Goal: Understand process/instructions: Understand process/instructions

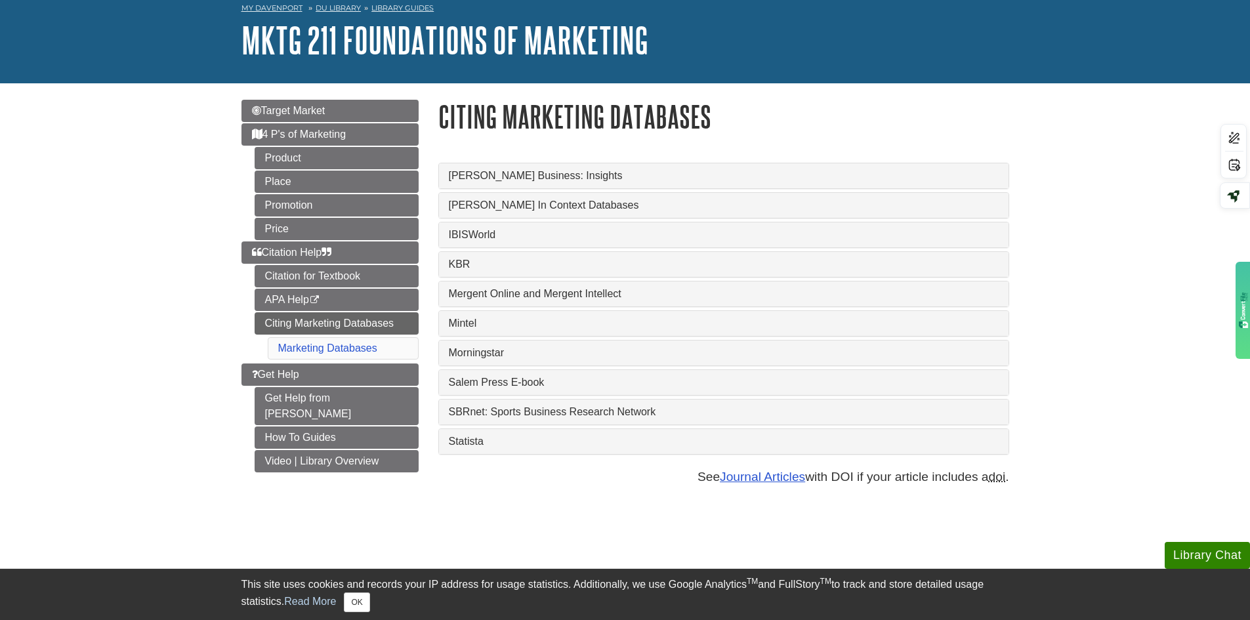
scroll to position [66, 0]
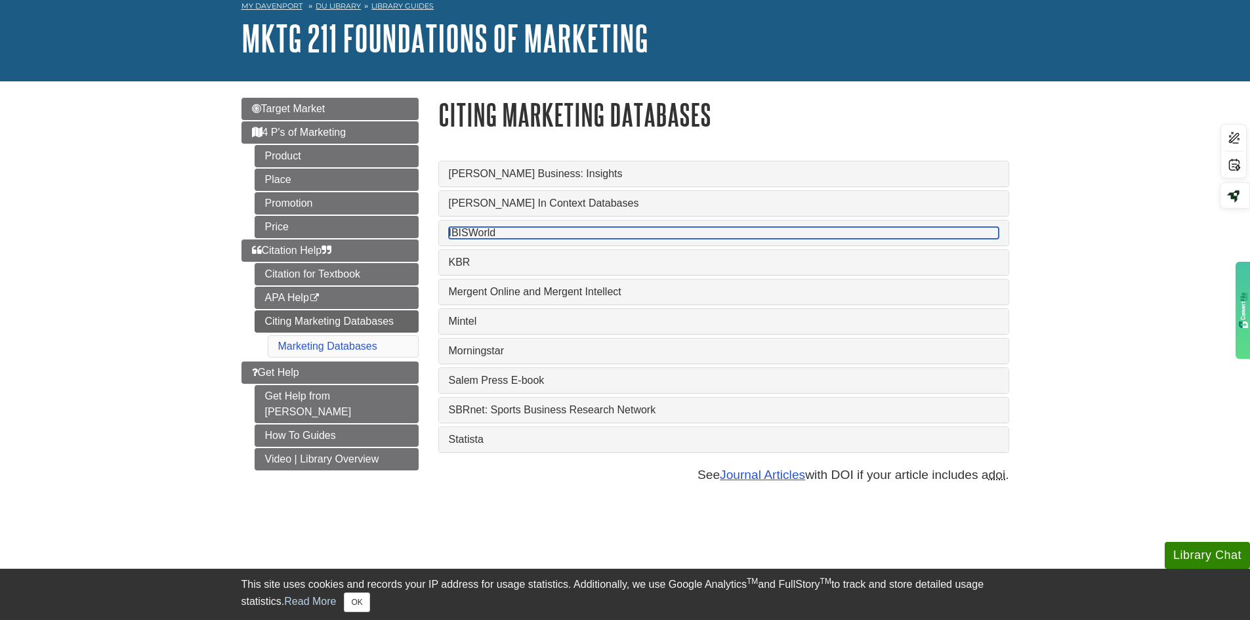
click at [503, 228] on link "IBISWorld" at bounding box center [724, 233] width 550 height 12
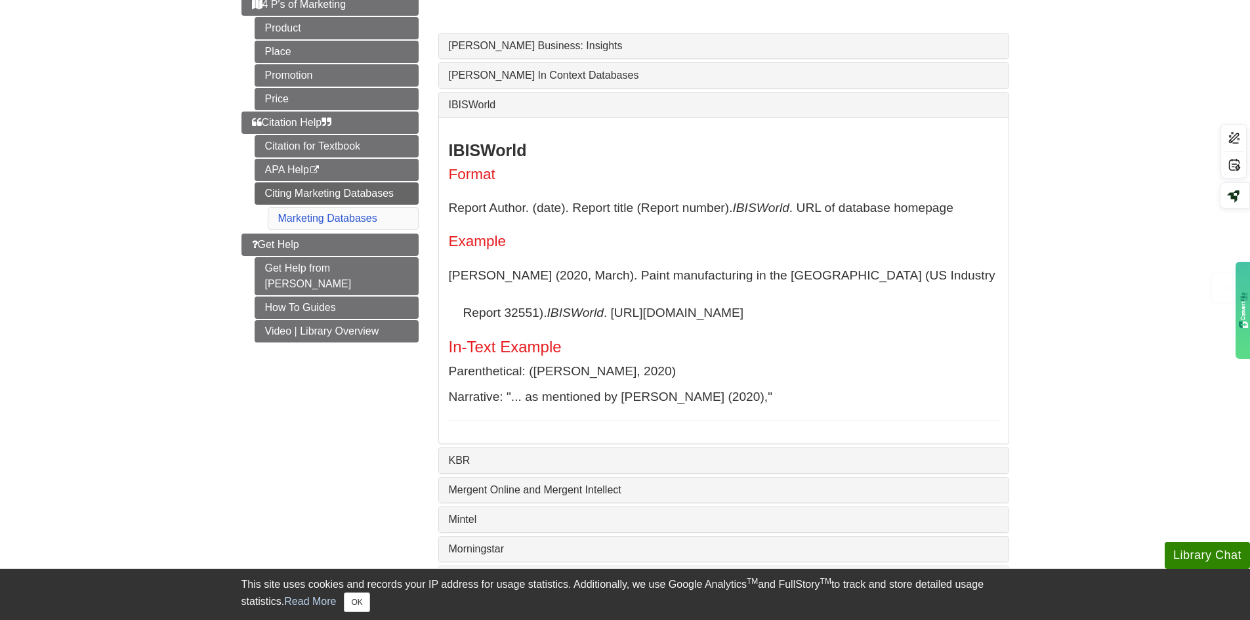
scroll to position [197, 0]
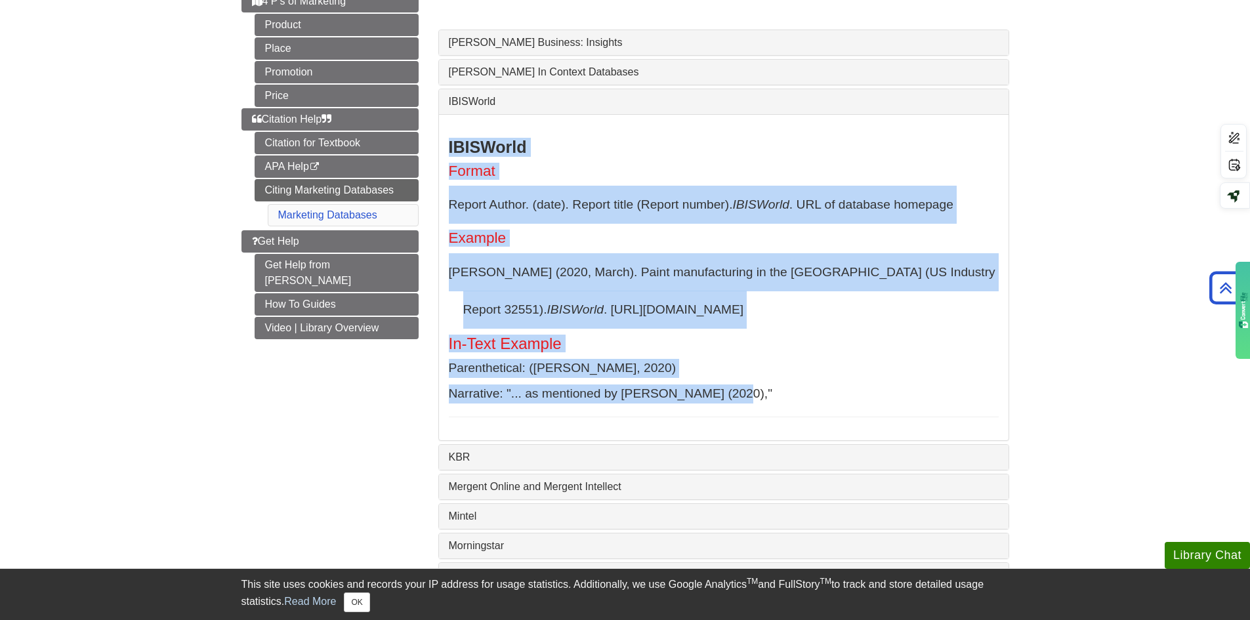
drag, startPoint x: 449, startPoint y: 213, endPoint x: 755, endPoint y: 396, distance: 356.5
click at [755, 396] on div "IBISWorld Format Report Author. (date). Report title (Report number). IBISWorld…" at bounding box center [724, 278] width 550 height 280
copy div "IBISWorld Format Report Author. (date). Report title (Report number). IBISWorld…"
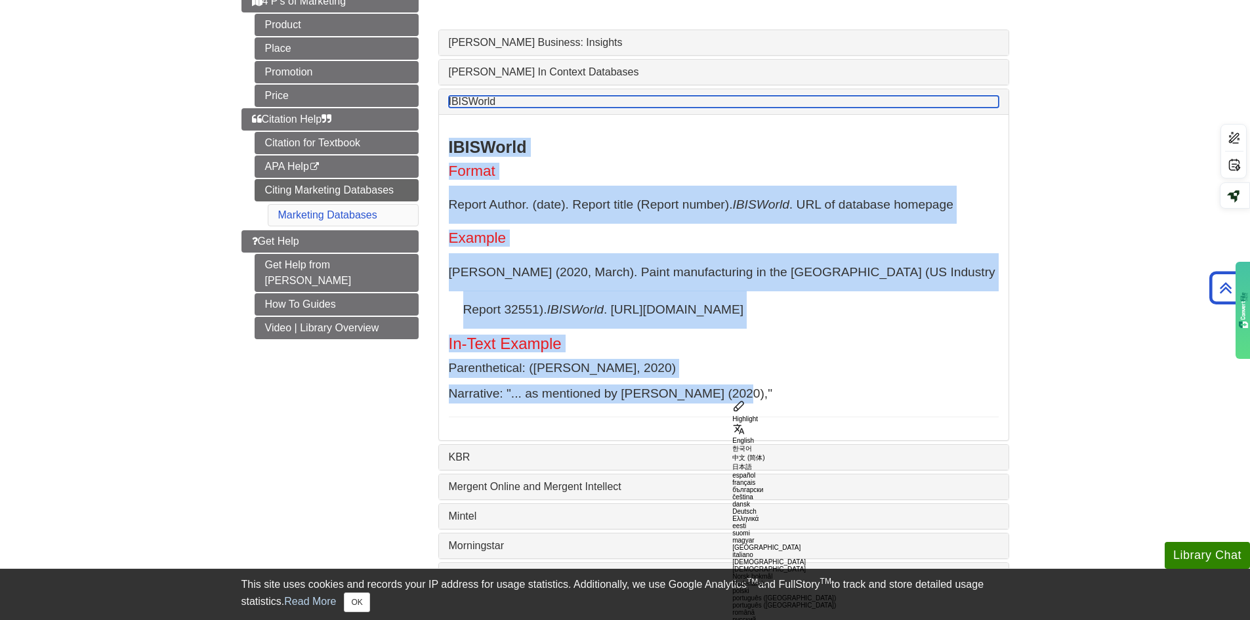
click at [493, 98] on link "IBISWorld" at bounding box center [724, 102] width 550 height 12
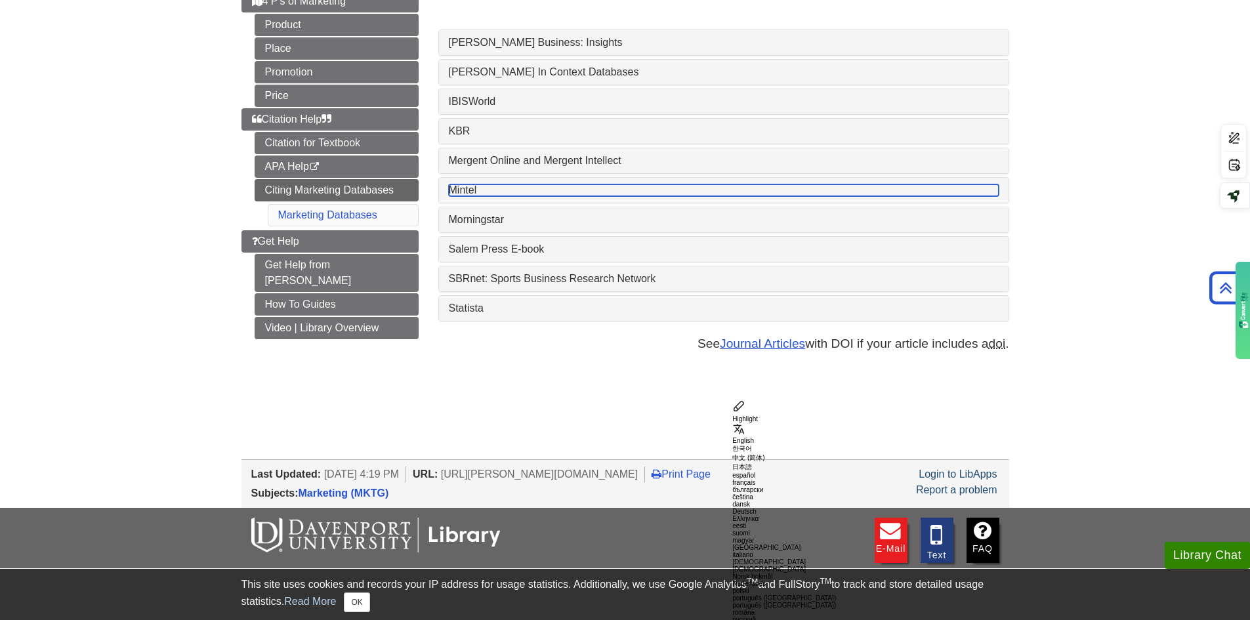
click at [478, 192] on link "Mintel" at bounding box center [724, 190] width 550 height 12
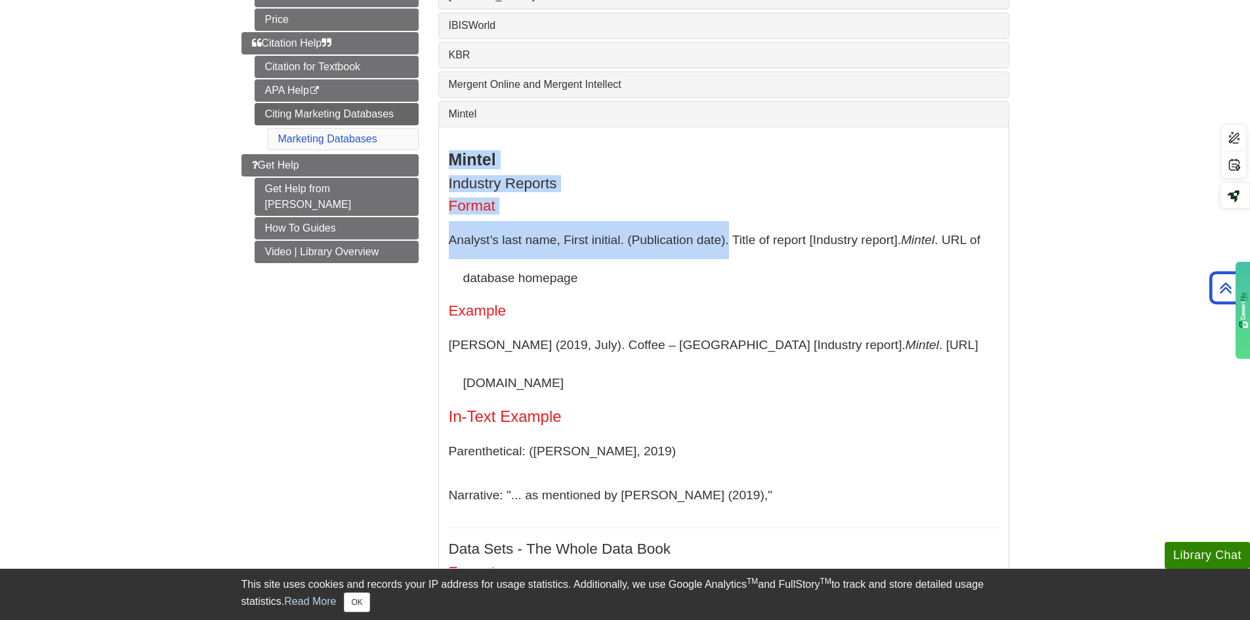
scroll to position [263, 0]
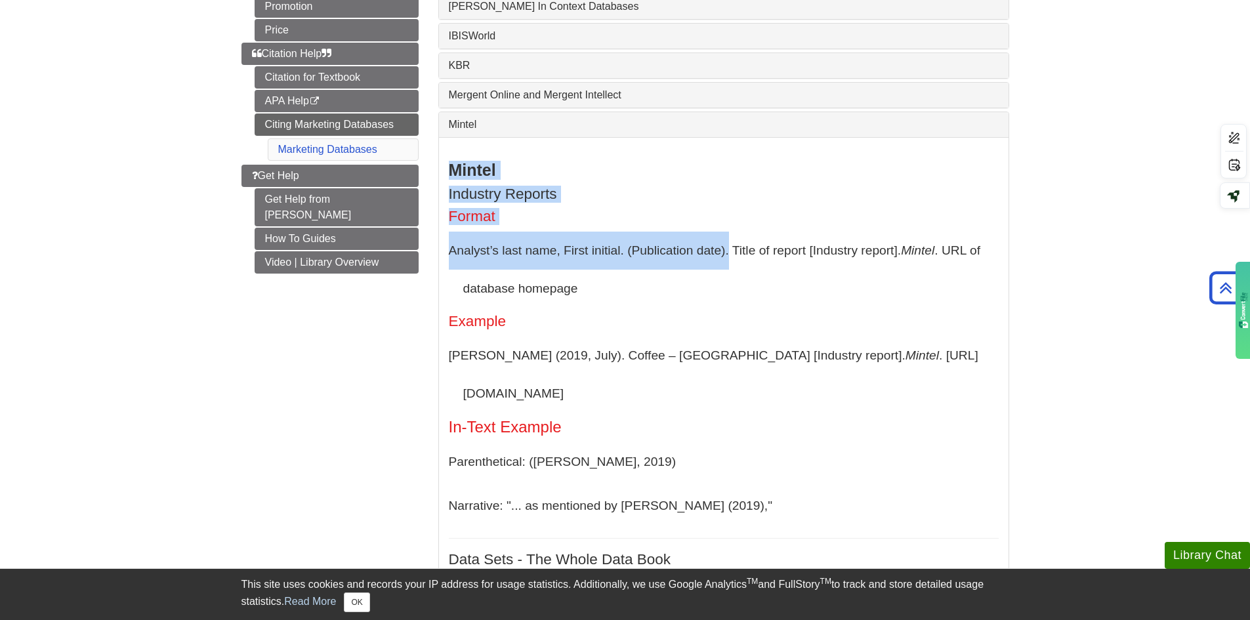
drag, startPoint x: 448, startPoint y: 236, endPoint x: 648, endPoint y: 248, distance: 200.6
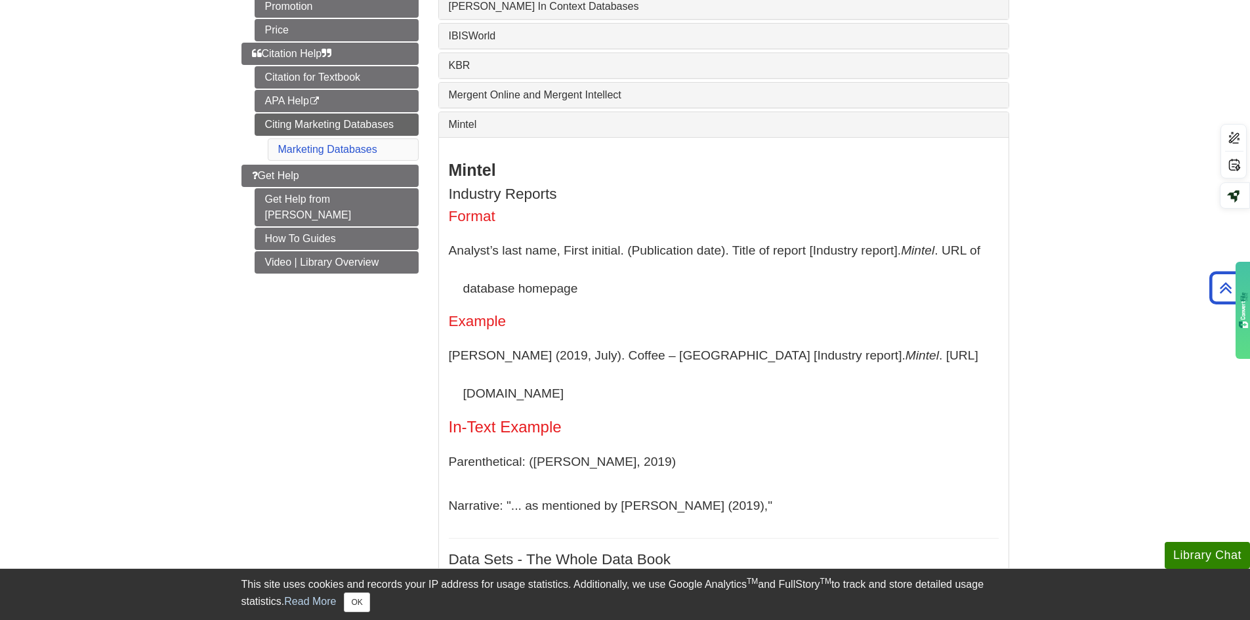
click at [503, 131] on div "Mintel" at bounding box center [724, 124] width 570 height 25
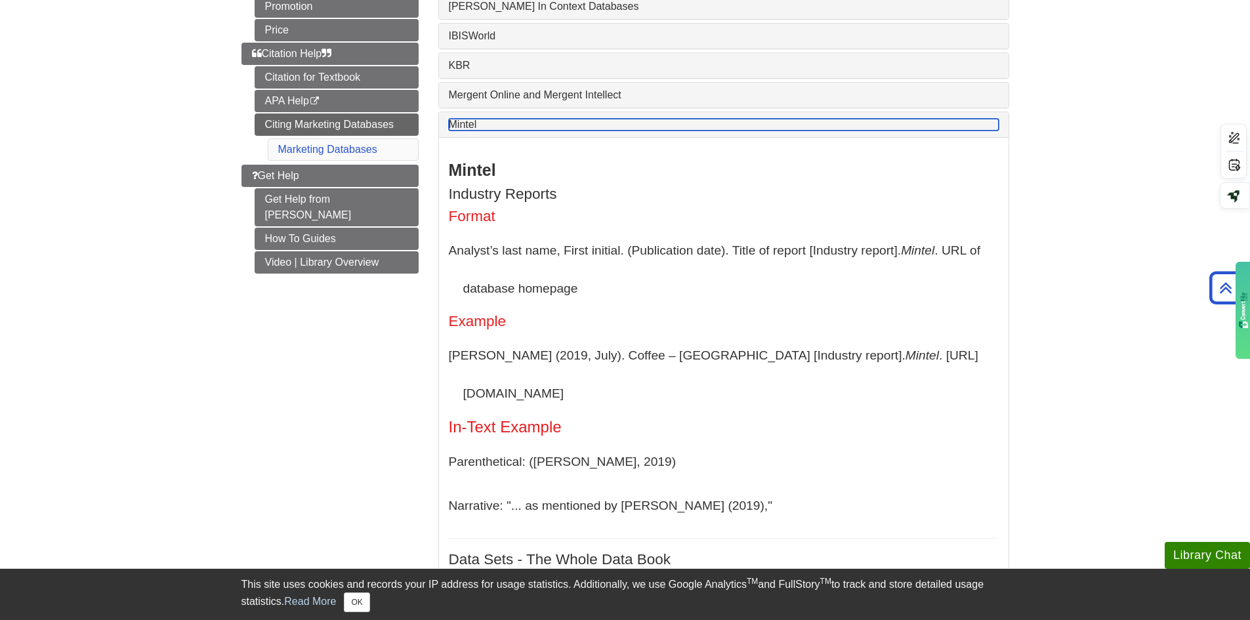
click at [481, 127] on link "Mintel" at bounding box center [724, 125] width 550 height 12
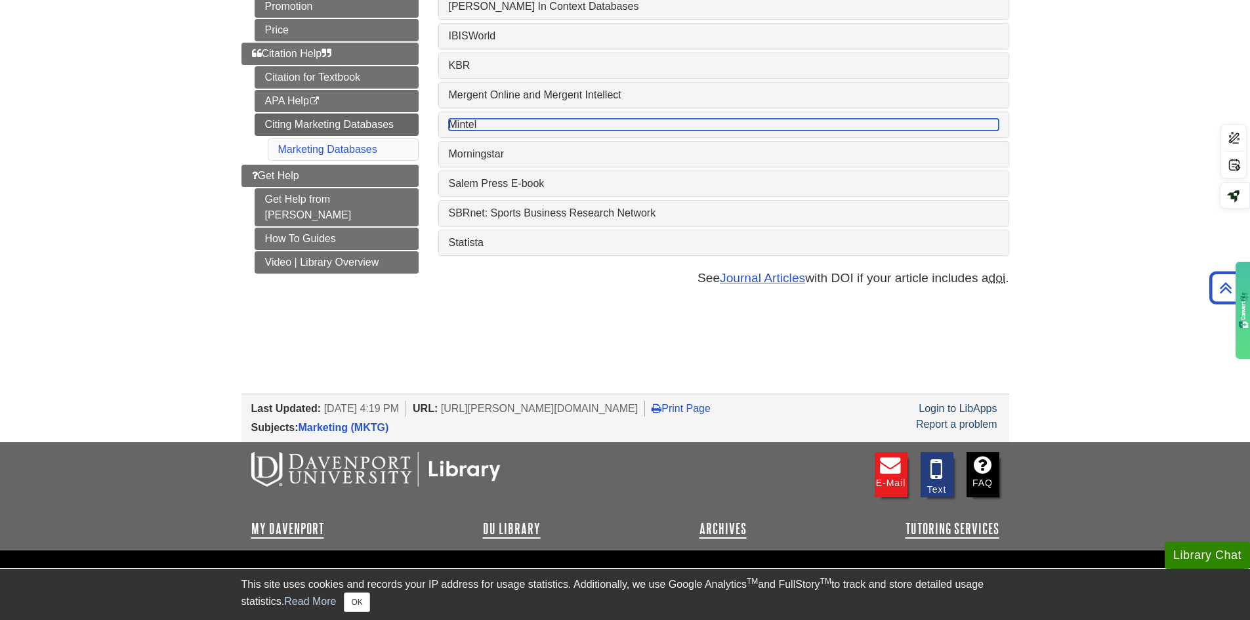
click at [479, 125] on link "Mintel" at bounding box center [724, 125] width 550 height 12
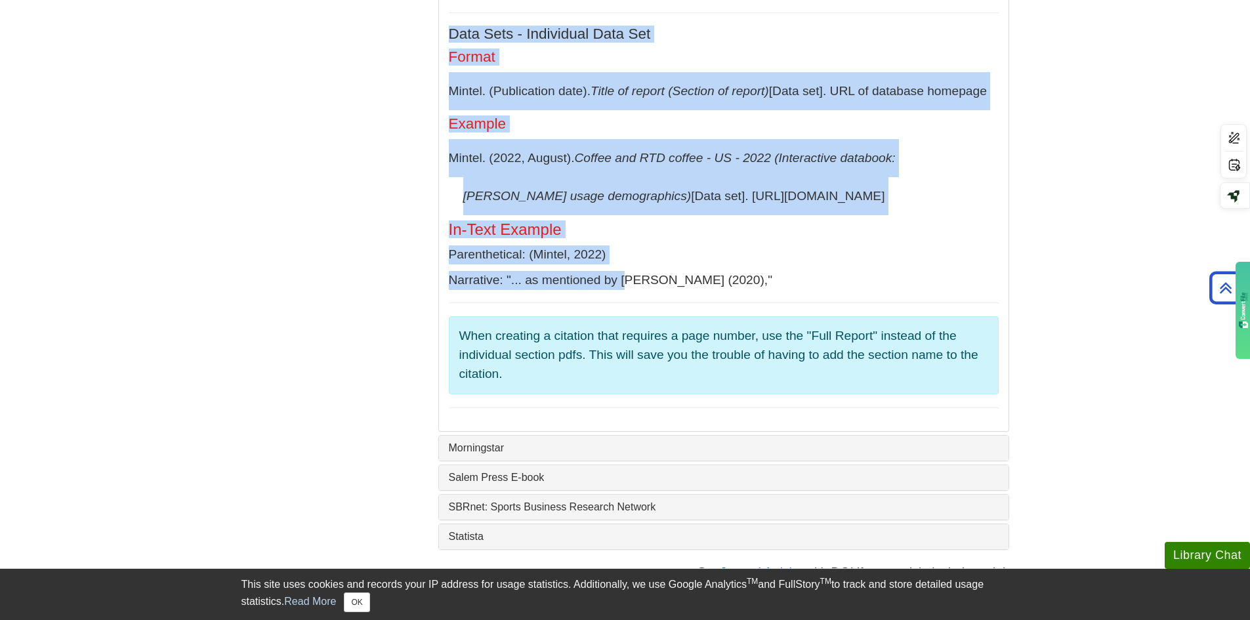
scroll to position [1050, 0]
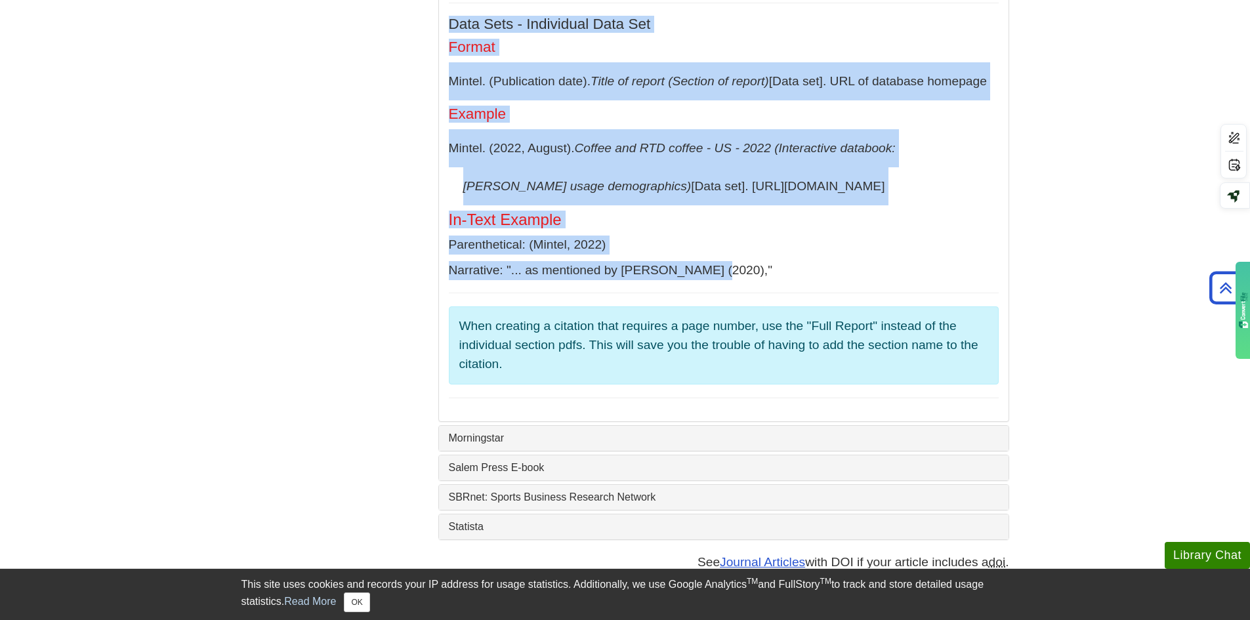
drag, startPoint x: 450, startPoint y: 167, endPoint x: 732, endPoint y: 219, distance: 287.1
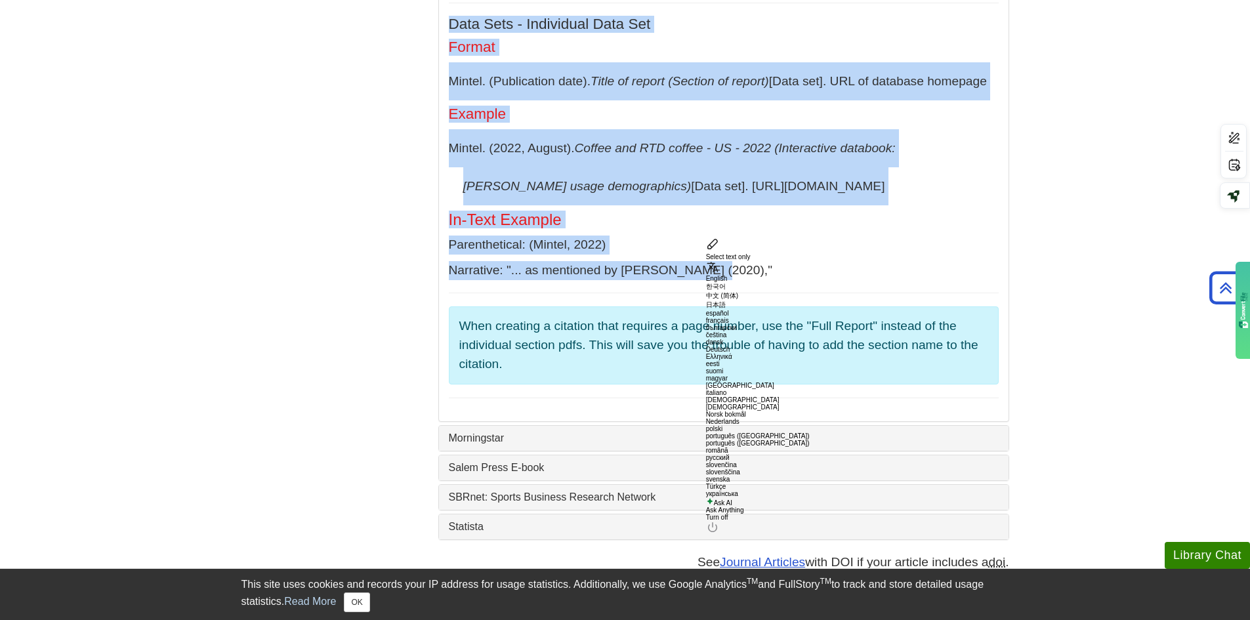
copy div "Loremi Dolorsit Ametcon Adipis Elitsed’d eius temp, Incid utlabor. (Etdoloremag…"
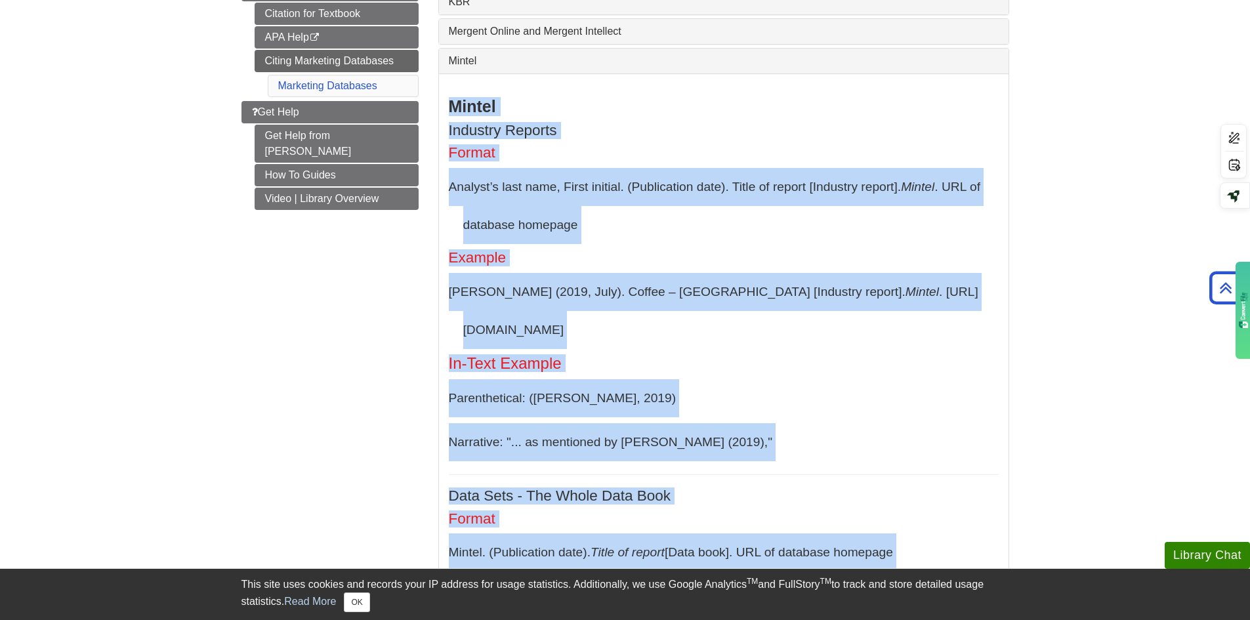
scroll to position [263, 0]
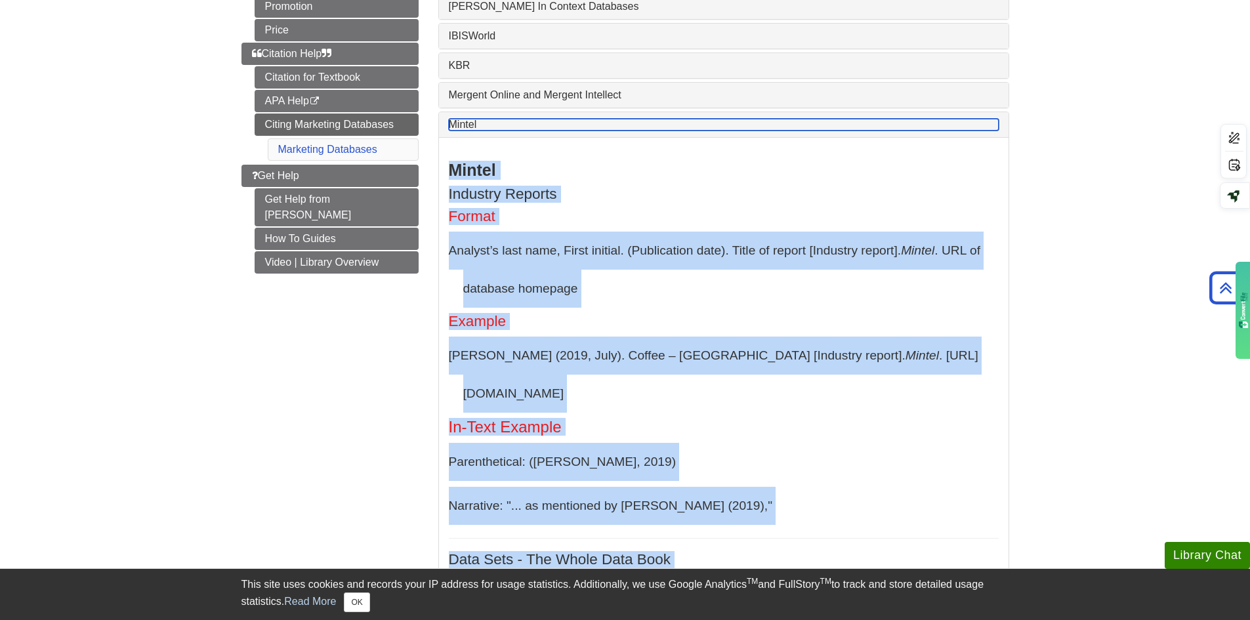
click at [478, 123] on link "Mintel" at bounding box center [724, 125] width 550 height 12
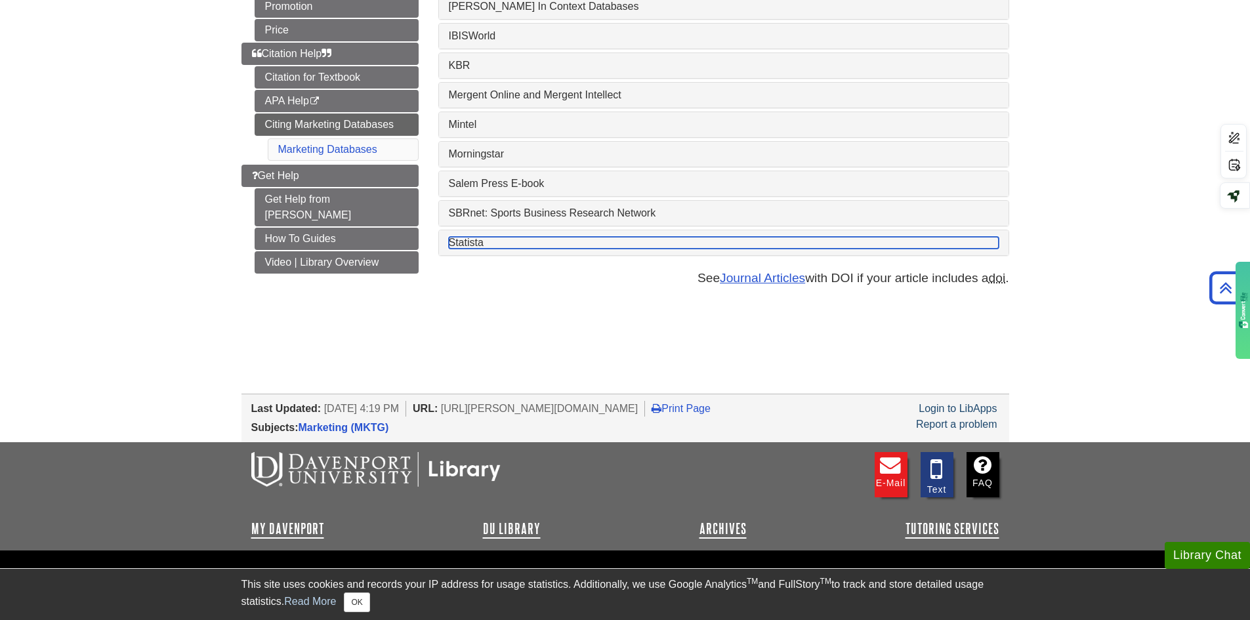
click at [473, 246] on link "Statista" at bounding box center [724, 243] width 550 height 12
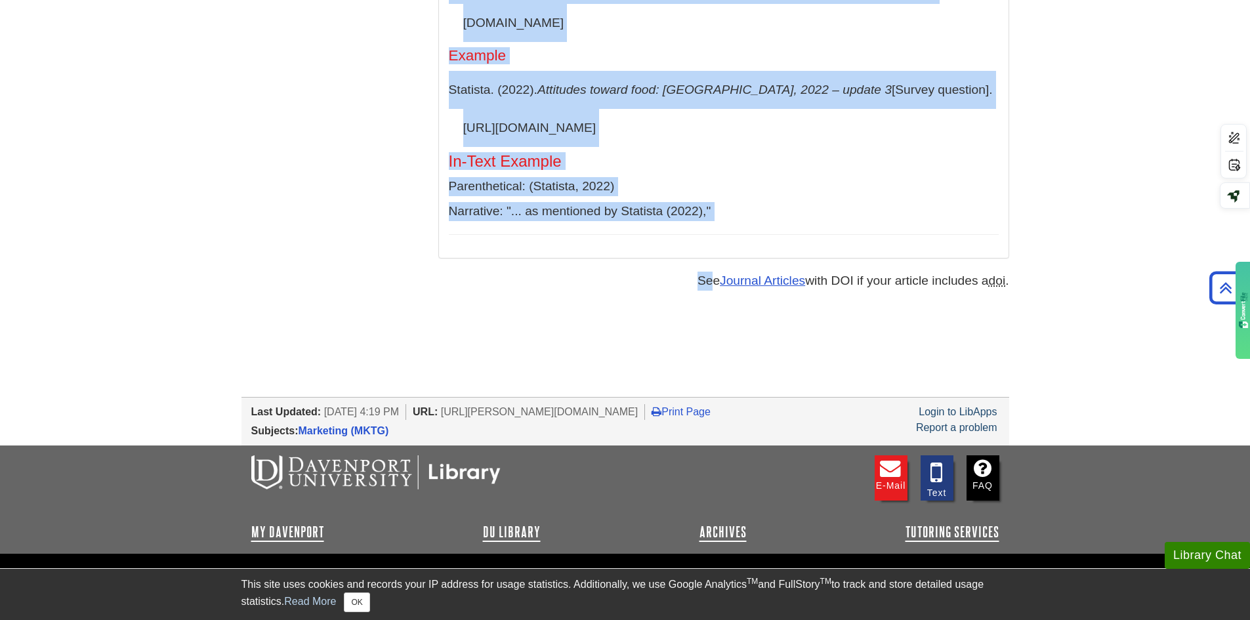
scroll to position [656, 0]
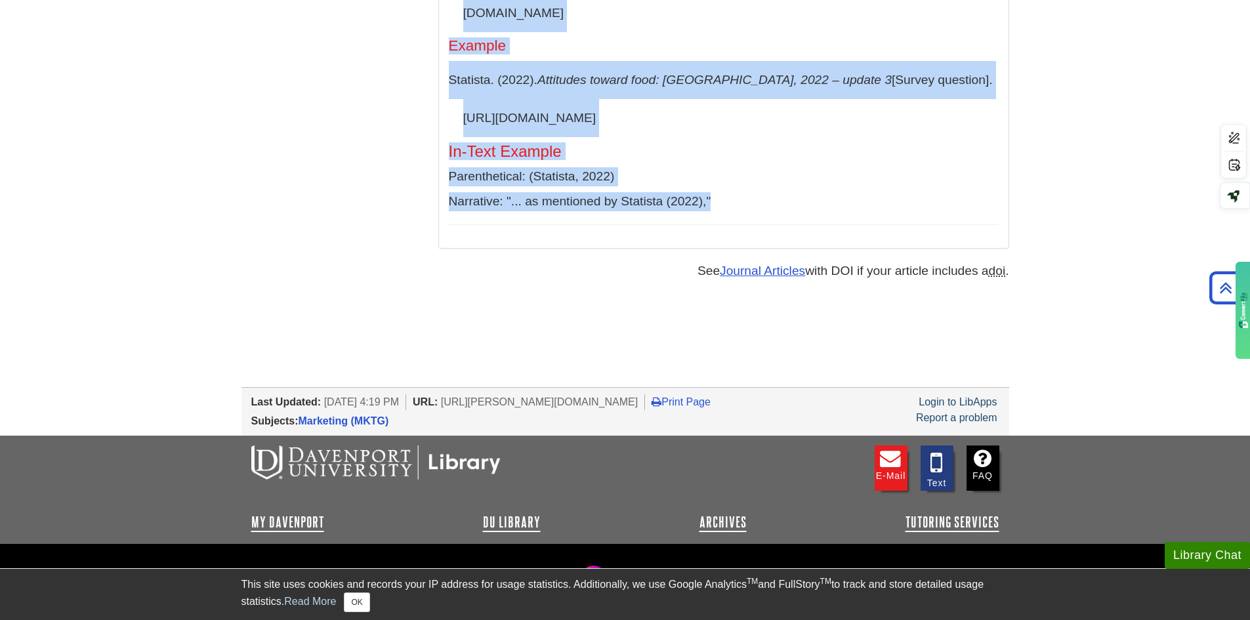
drag, startPoint x: 444, startPoint y: 288, endPoint x: 749, endPoint y: 212, distance: 313.9
click at [749, 212] on div "Statista Global Consumer Survey Format [GEOGRAPHIC_DATA]. (date). Title of surv…" at bounding box center [724, 55] width 570 height 387
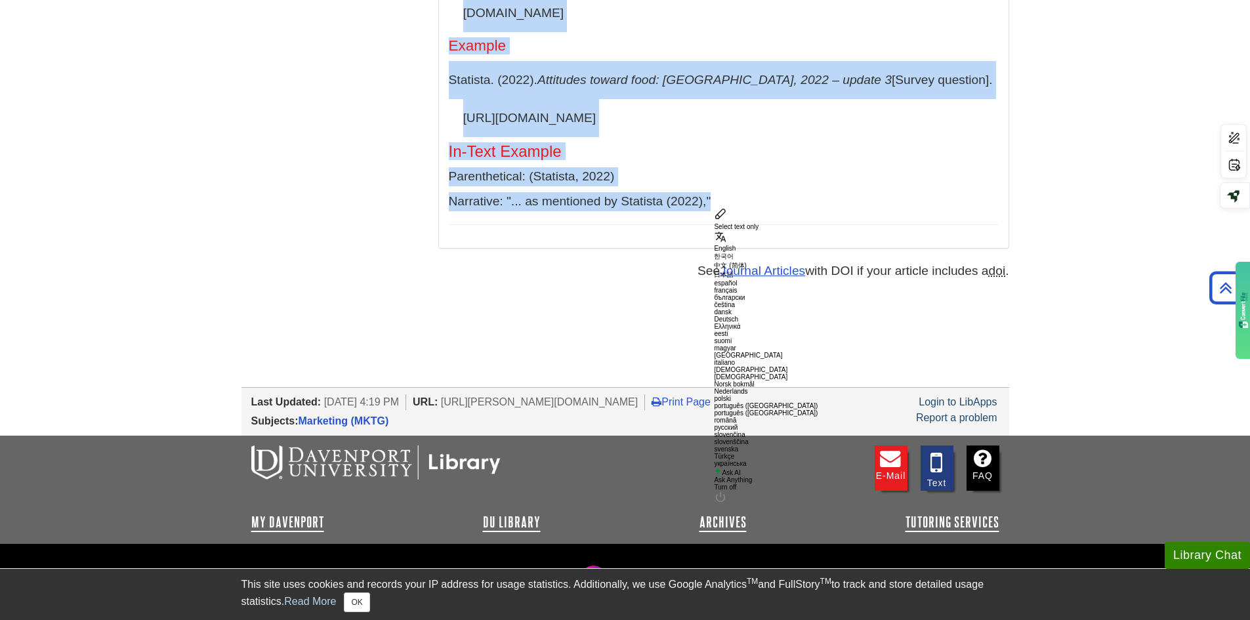
copy div "Statista Global Consumer Survey Format Statista. (date). Title of survey questi…"
